Goal: Navigation & Orientation: Go to known website

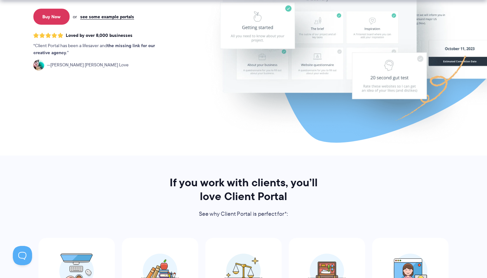
scroll to position [290, 0]
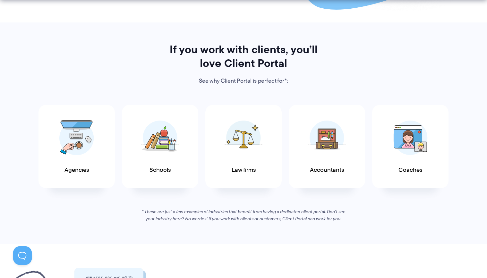
click at [339, 142] on img at bounding box center [327, 137] width 38 height 35
